Goal: Task Accomplishment & Management: Manage account settings

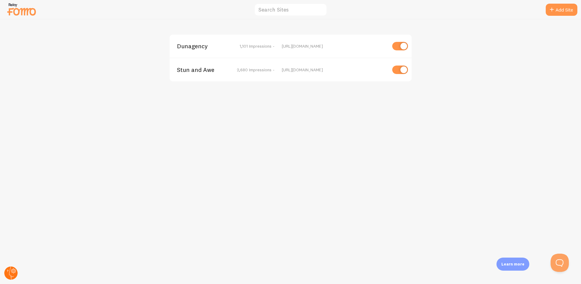
click at [11, 273] on circle at bounding box center [10, 273] width 13 height 13
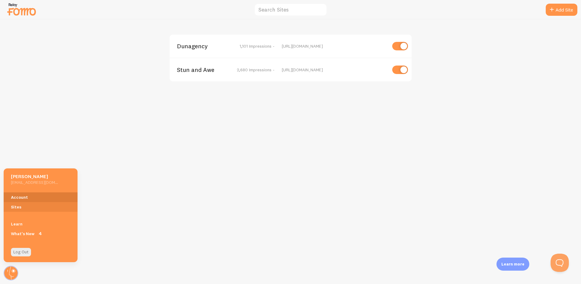
click at [40, 198] on link "Account" at bounding box center [41, 198] width 74 height 10
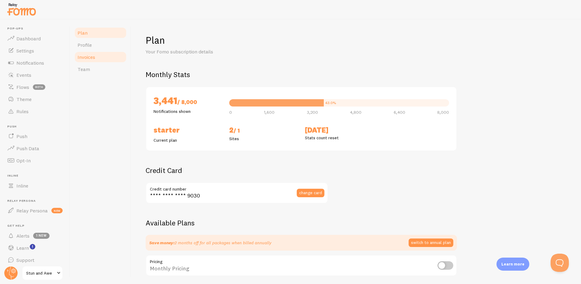
click at [100, 57] on link "Invoices" at bounding box center [100, 57] width 53 height 12
